Goal: Navigation & Orientation: Find specific page/section

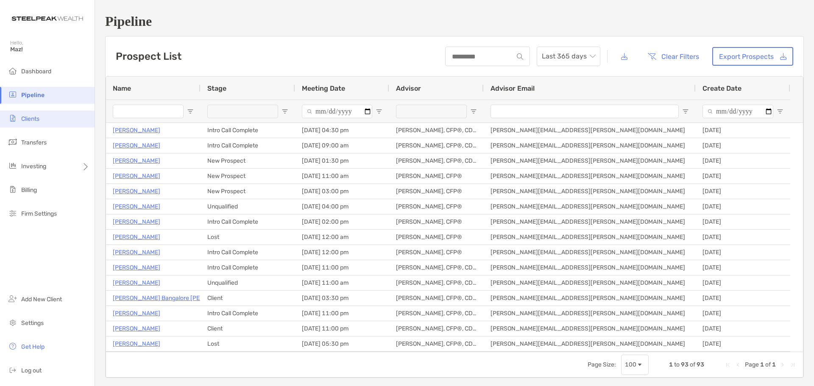
click at [24, 117] on span "Clients" at bounding box center [30, 118] width 18 height 7
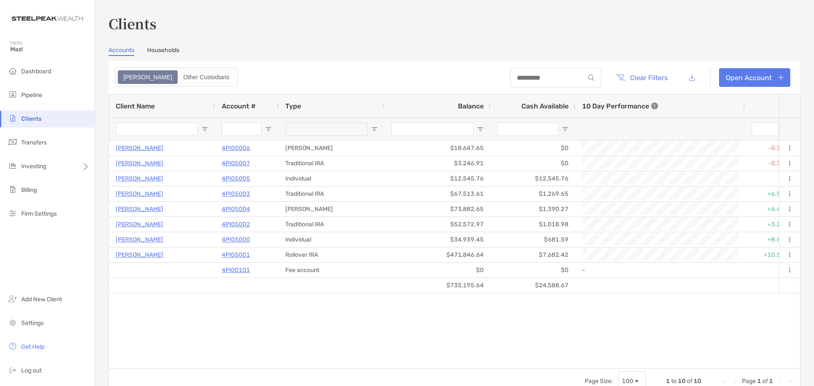
click at [160, 49] on link "Households" at bounding box center [163, 51] width 32 height 9
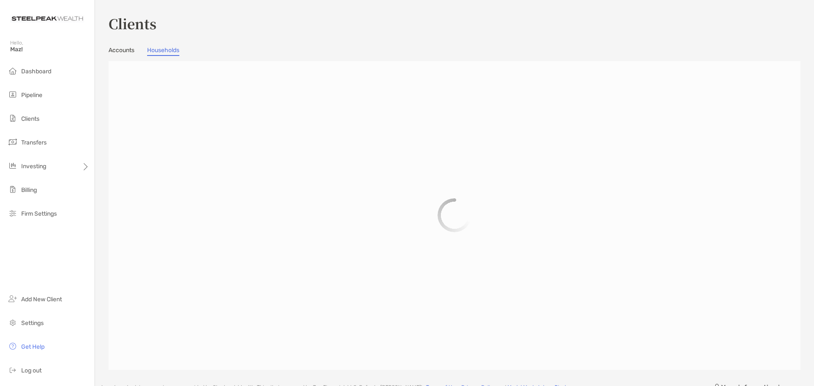
click at [125, 52] on link "Accounts" at bounding box center [122, 51] width 26 height 9
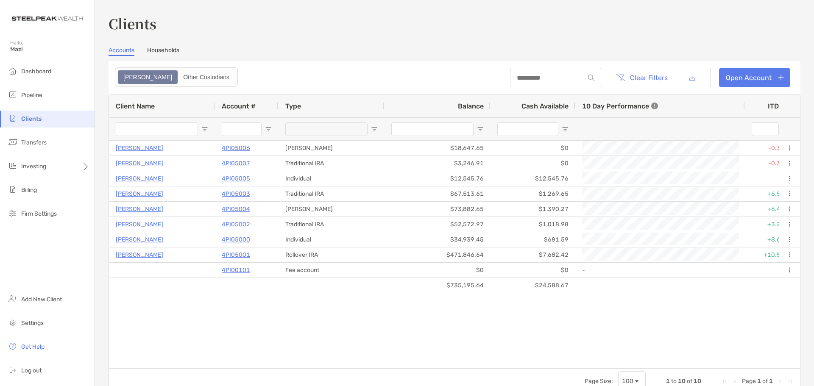
click at [162, 51] on link "Households" at bounding box center [163, 51] width 32 height 9
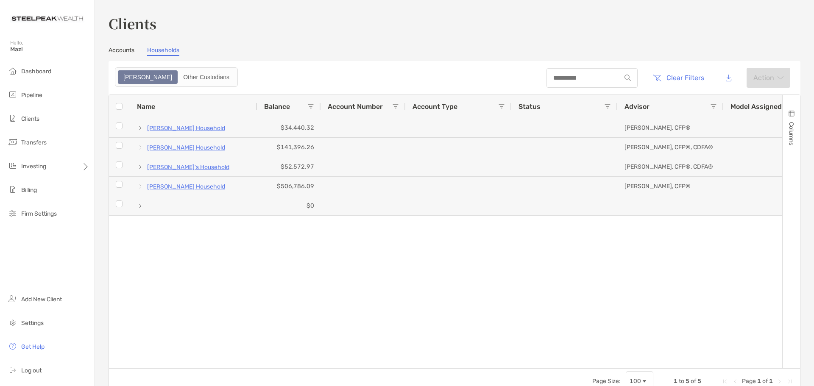
click at [117, 50] on link "Accounts" at bounding box center [122, 51] width 26 height 9
